Goal: Check status

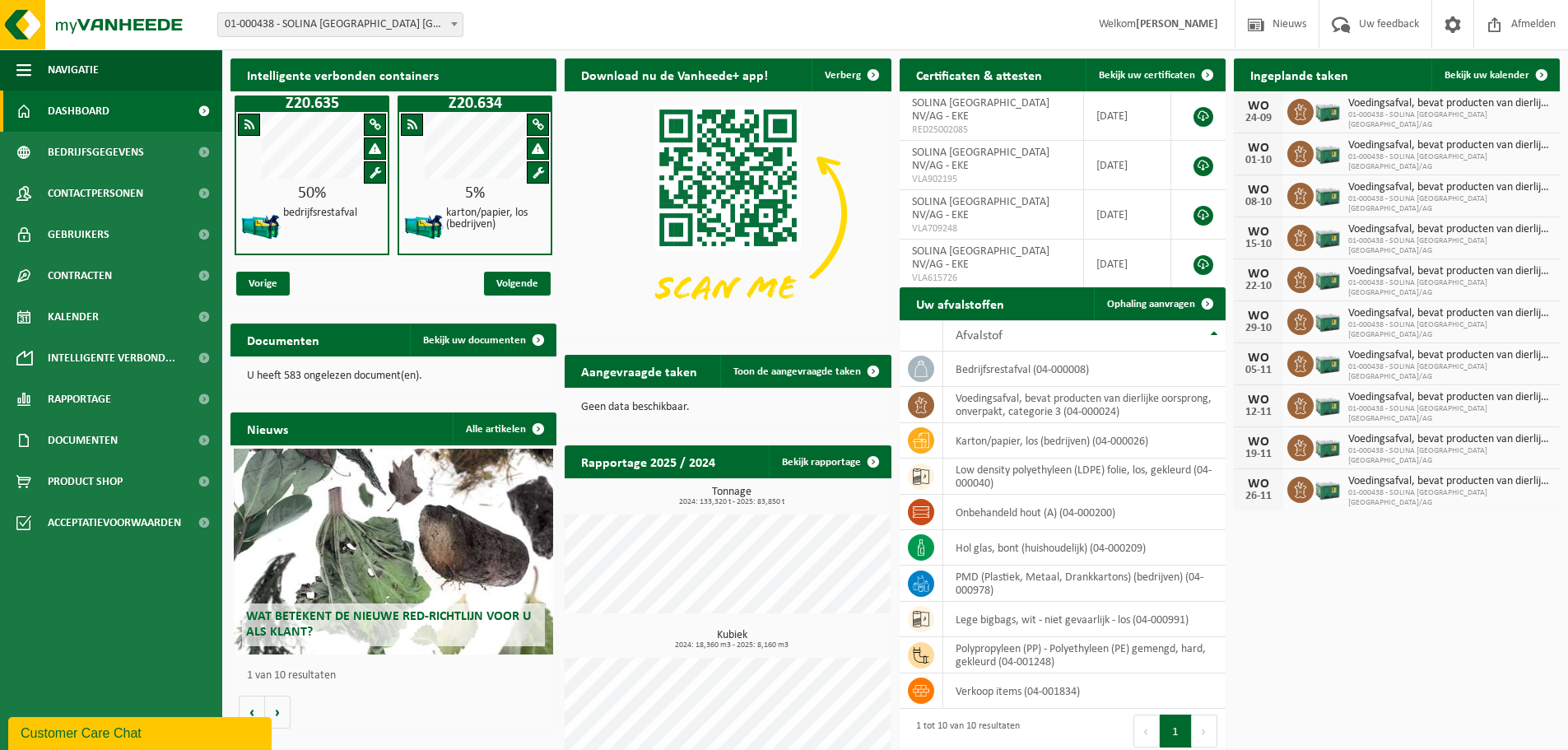
click at [457, 21] on span at bounding box center [454, 24] width 17 height 22
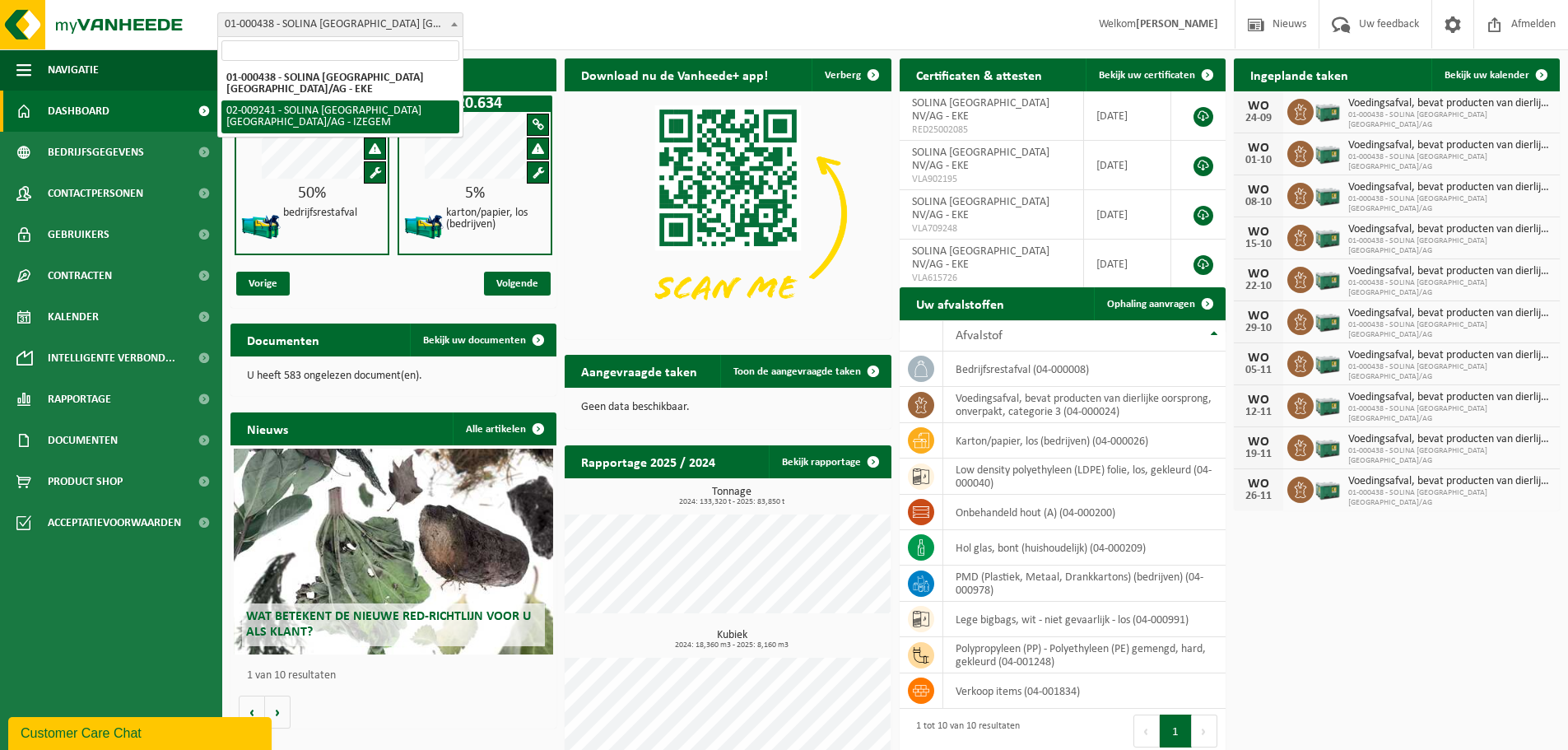
select select "13150"
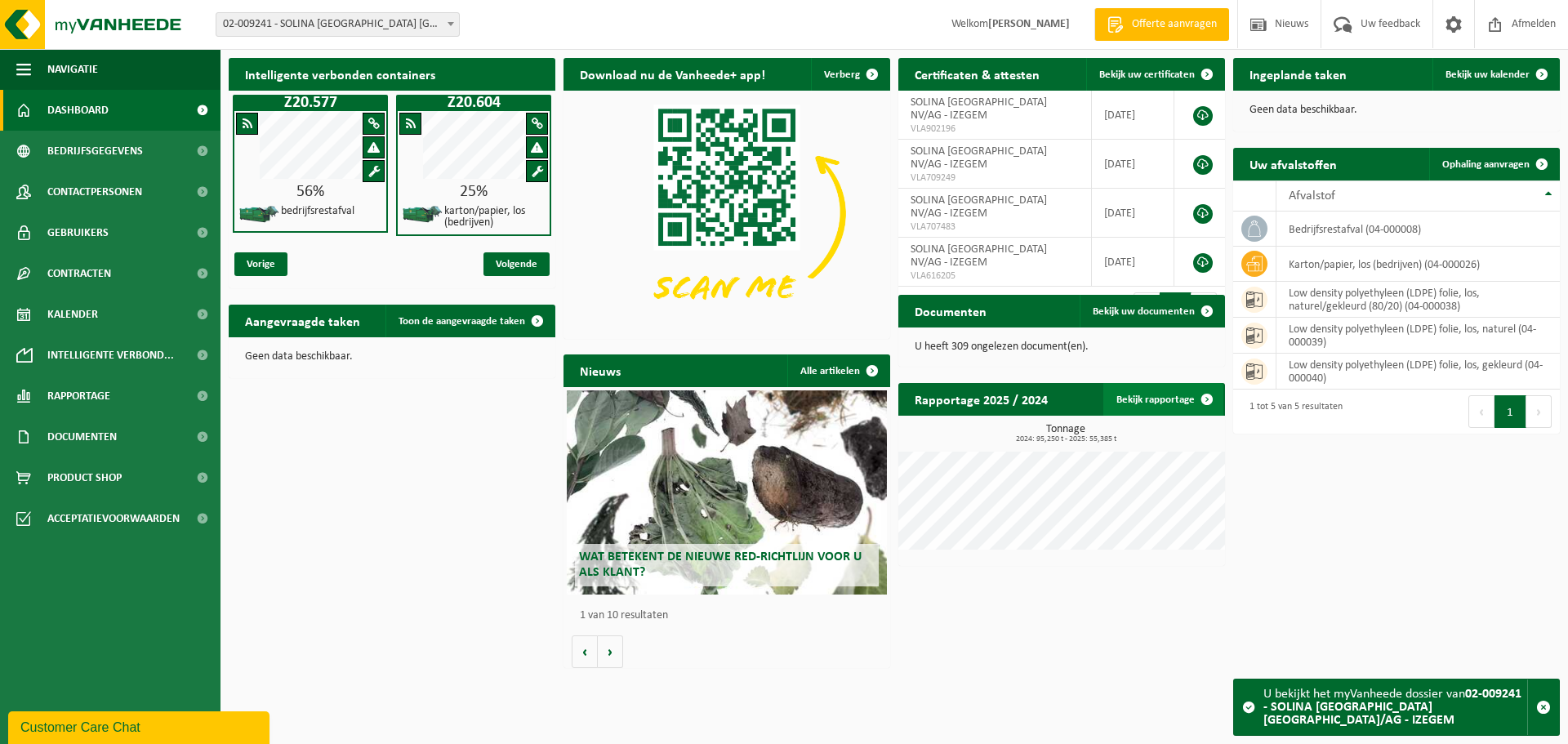
click at [1148, 399] on link "Bekijk rapportage" at bounding box center [1162, 400] width 120 height 33
